Goal: Transaction & Acquisition: Purchase product/service

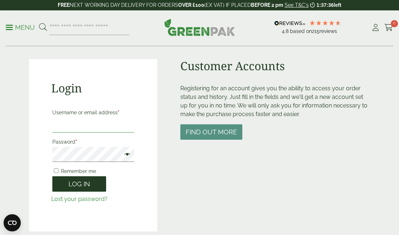
type input "**********"
click at [76, 183] on button "Log in" at bounding box center [79, 184] width 54 height 15
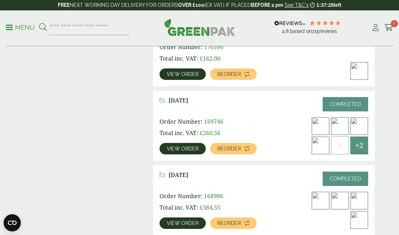
scroll to position [300, 0]
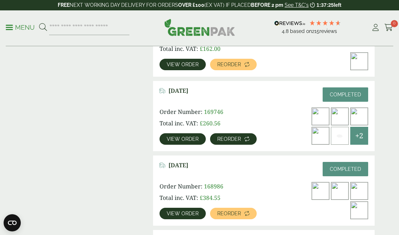
click at [222, 140] on span "Reorder" at bounding box center [229, 139] width 24 height 5
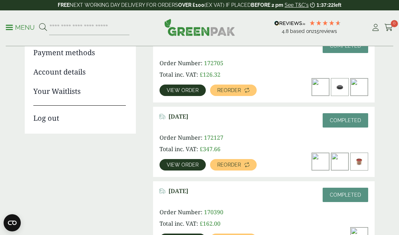
scroll to position [130, 0]
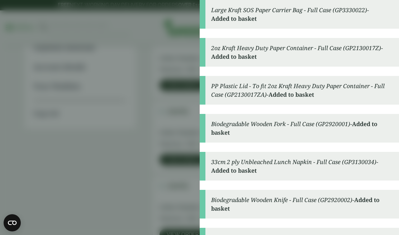
click at [96, 194] on aside "Large Kraft SOS Paper Carrier Bag - Full Case (GP3330022) - Added to basket 2oz…" at bounding box center [199, 117] width 399 height 235
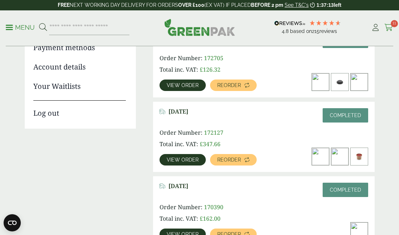
click at [391, 26] on span "11" at bounding box center [394, 23] width 7 height 7
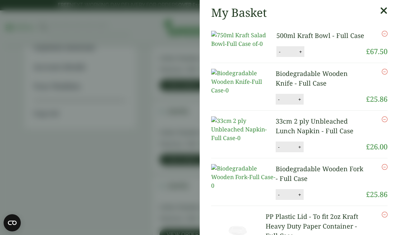
click at [300, 55] on button "+" at bounding box center [300, 52] width 7 height 6
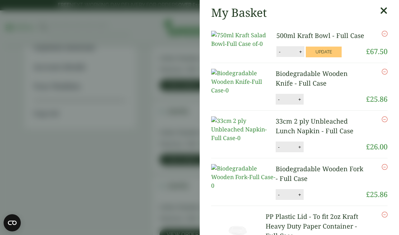
click at [300, 55] on button "+" at bounding box center [300, 52] width 7 height 6
type input "*"
click at [321, 57] on button "Update" at bounding box center [324, 52] width 36 height 11
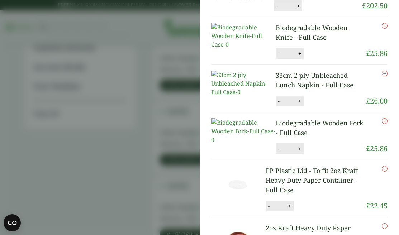
scroll to position [50, 0]
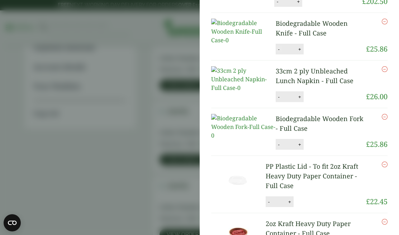
click at [276, 52] on button "-" at bounding box center [279, 49] width 6 height 6
type input "*"
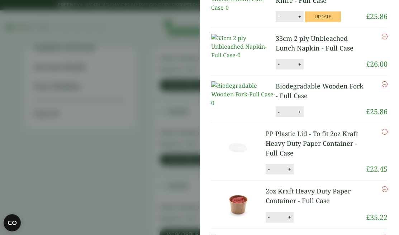
scroll to position [93, 0]
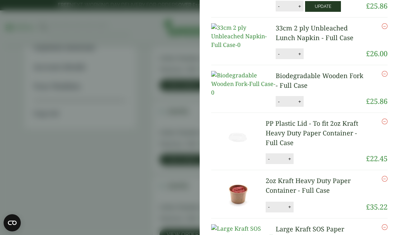
click at [307, 12] on button "Update" at bounding box center [323, 6] width 36 height 11
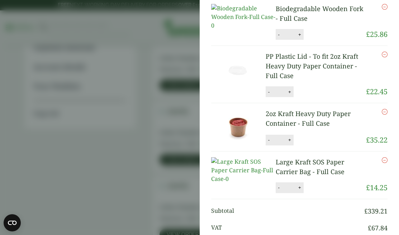
scroll to position [172, 0]
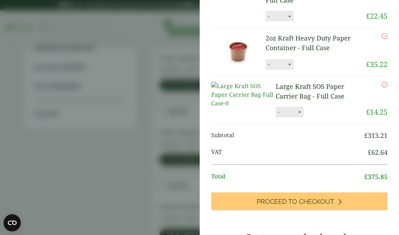
scroll to position [223, 0]
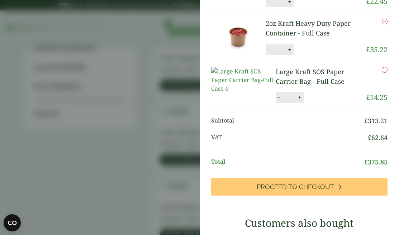
type input "*"
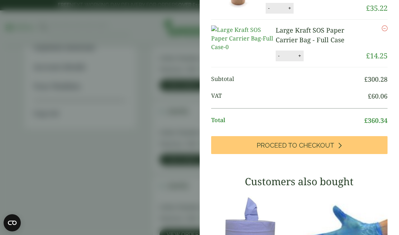
scroll to position [300, 0]
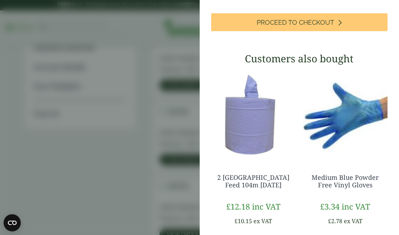
scroll to position [329, 0]
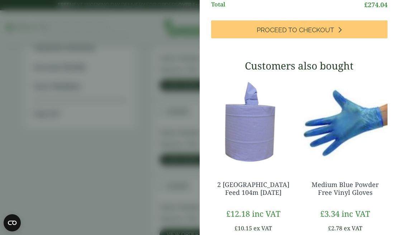
scroll to position [270, 0]
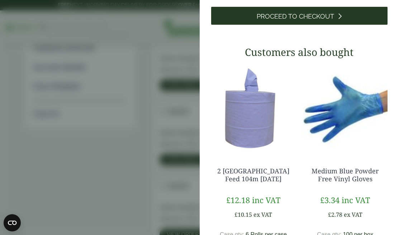
click at [305, 20] on span "Proceed to Checkout" at bounding box center [295, 17] width 77 height 8
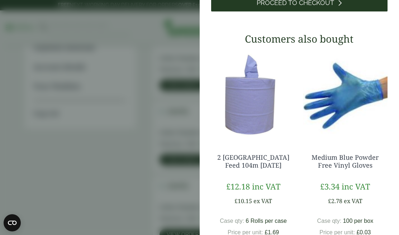
scroll to position [240, 0]
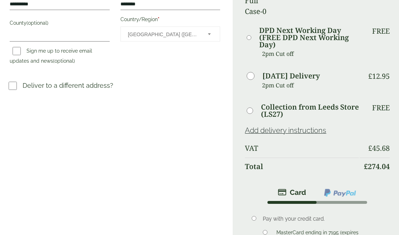
scroll to position [252, 0]
